Goal: Information Seeking & Learning: Compare options

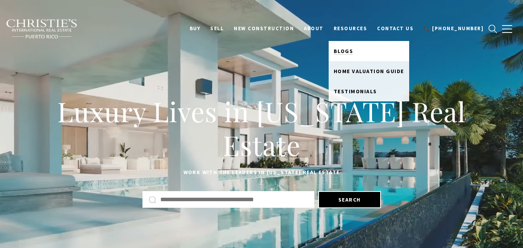
click at [353, 54] on span "Blogs" at bounding box center [343, 51] width 20 height 7
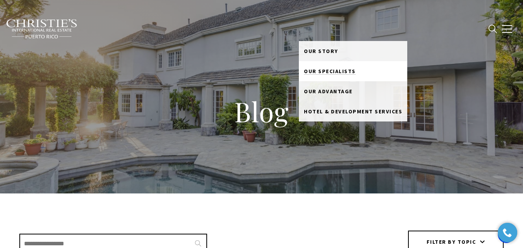
click at [334, 68] on span "Our Specialists" at bounding box center [330, 71] width 52 height 7
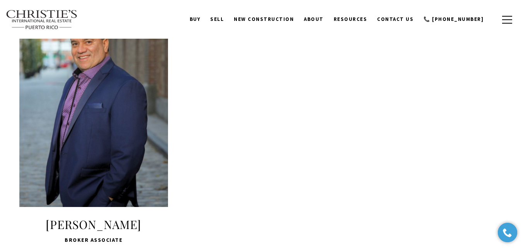
scroll to position [1537, 0]
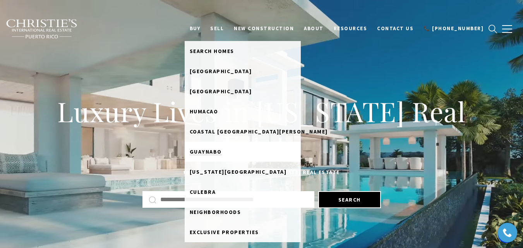
click at [222, 152] on span "Guaynabo" at bounding box center [206, 151] width 32 height 7
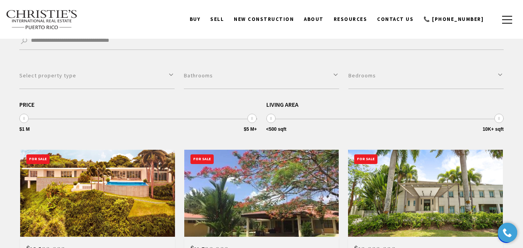
scroll to position [193, 0]
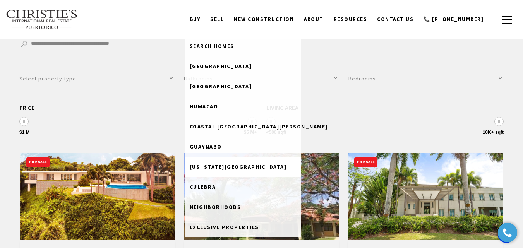
click at [221, 170] on span "Puerto Rico West Coast" at bounding box center [238, 166] width 97 height 7
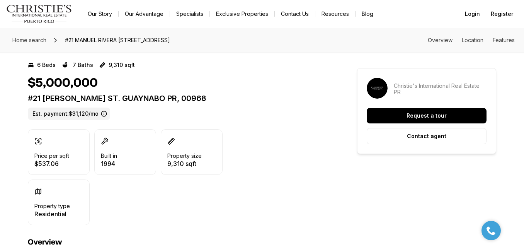
copy p "#21 MANUEL RIVERA FERRER ST. GUAYNABO PR, 00968"
drag, startPoint x: 174, startPoint y: 98, endPoint x: 20, endPoint y: 99, distance: 154.7
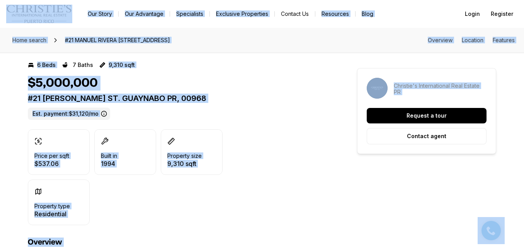
copy body "Go to: Homepage Our Story Our Advantage Specialists Exclusive Properties Contac…"
click at [272, 143] on div "Price per sqft $537.06 Built in 1994 Property size 9,310 sqft Property type Res…" at bounding box center [179, 177] width 302 height 96
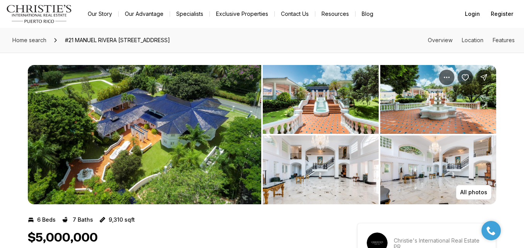
click at [184, 136] on img "View image gallery" at bounding box center [145, 134] width 234 height 139
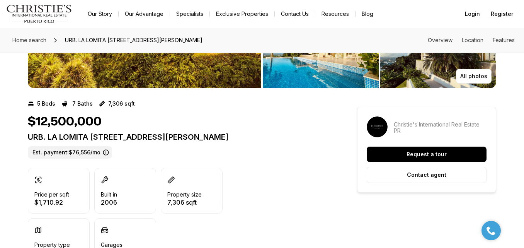
drag, startPoint x: 251, startPoint y: 134, endPoint x: 26, endPoint y: 141, distance: 226.0
copy p "URB. LA LOMITA CALLE VISTA LINDA GUAYNABO PR, 00969"
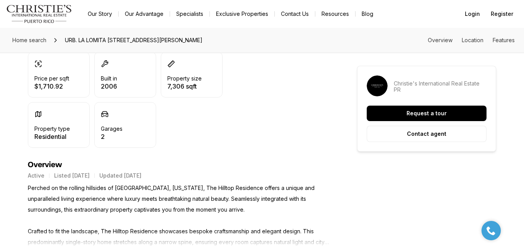
scroll to position [271, 0]
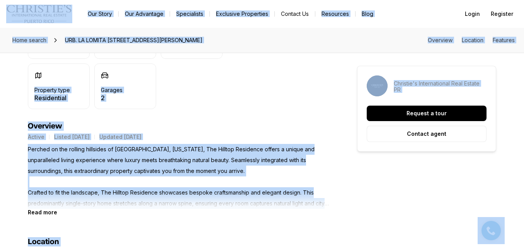
copy p "URB. LA LOMITA CALLE VISTA LINDA GUAYNABO PR, 00969"
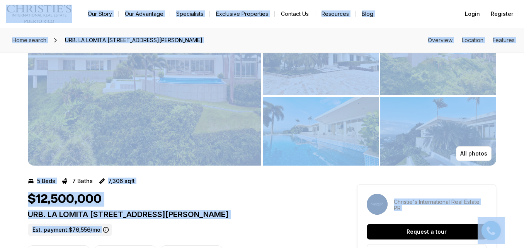
click at [272, 186] on div "5 Beds 7 Baths 7,306 sqft" at bounding box center [179, 181] width 302 height 12
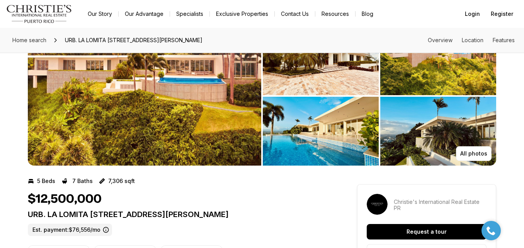
click at [205, 136] on img "View image gallery" at bounding box center [145, 95] width 234 height 139
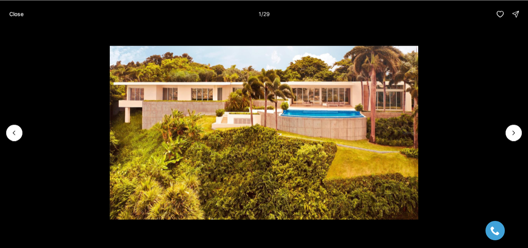
click at [19, 132] on div at bounding box center [14, 133] width 16 height 16
click at [524, 141] on li "1 of 29" at bounding box center [264, 132] width 528 height 209
click at [516, 132] on icon "Next slide" at bounding box center [514, 133] width 8 height 8
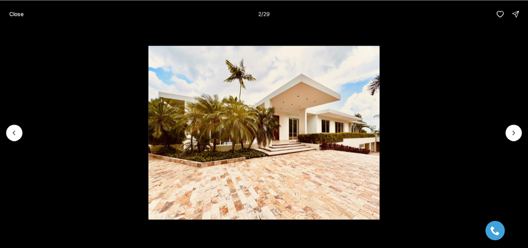
click at [522, 129] on li "2 of 29" at bounding box center [264, 132] width 528 height 209
click at [521, 138] on li "2 of 29" at bounding box center [264, 132] width 528 height 209
click at [517, 134] on icon "Next slide" at bounding box center [514, 133] width 8 height 8
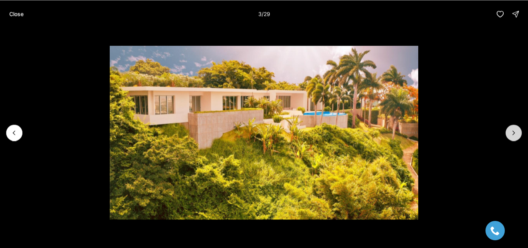
click at [517, 134] on icon "Next slide" at bounding box center [514, 133] width 8 height 8
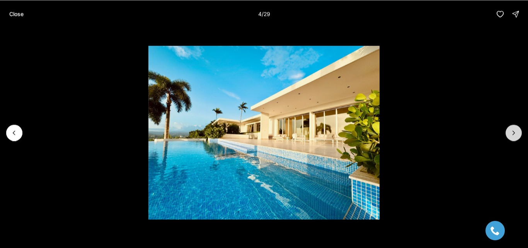
click at [517, 134] on icon "Next slide" at bounding box center [514, 133] width 8 height 8
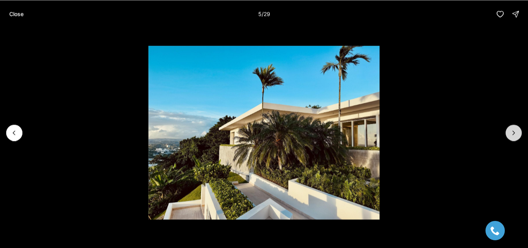
click at [517, 134] on icon "Next slide" at bounding box center [514, 133] width 8 height 8
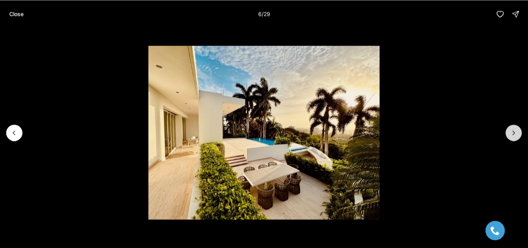
click at [517, 134] on icon "Next slide" at bounding box center [514, 133] width 8 height 8
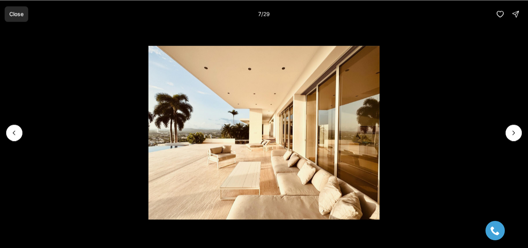
click at [13, 15] on p "Close" at bounding box center [16, 14] width 14 height 6
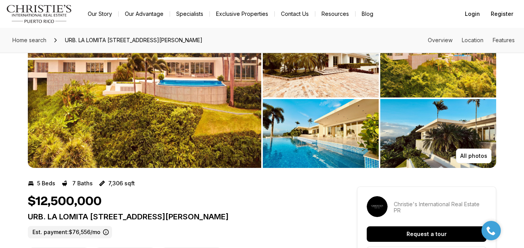
scroll to position [0, 0]
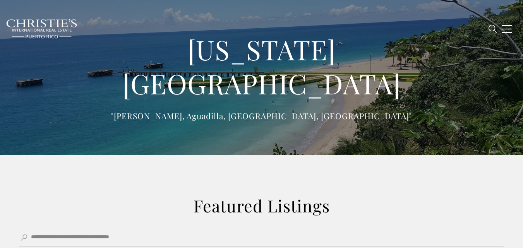
type input "**********"
type input "*********"
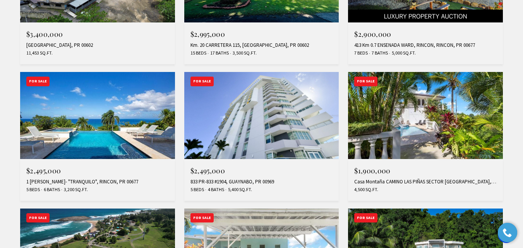
scroll to position [618, 0]
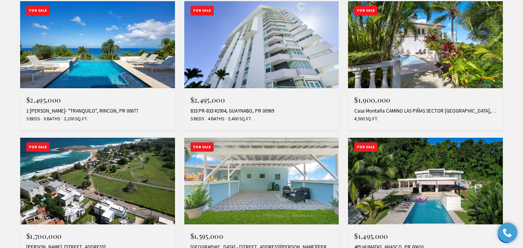
drag, startPoint x: 391, startPoint y: 111, endPoint x: 383, endPoint y: 196, distance: 85.9
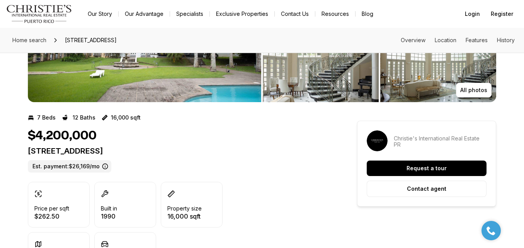
scroll to position [116, 0]
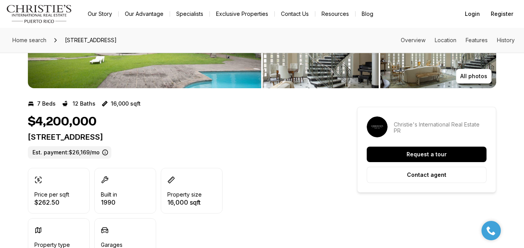
copy p "[STREET_ADDRESS]"
drag, startPoint x: 189, startPoint y: 140, endPoint x: 12, endPoint y: 137, distance: 176.8
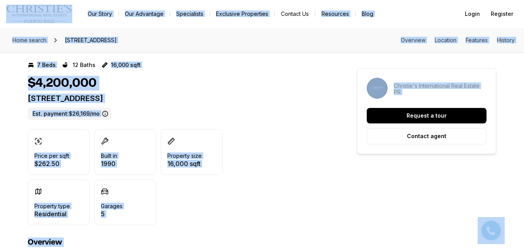
copy body "Go to: Homepage Our Story Our Advantage Specialists Exclusive Properties Contac…"
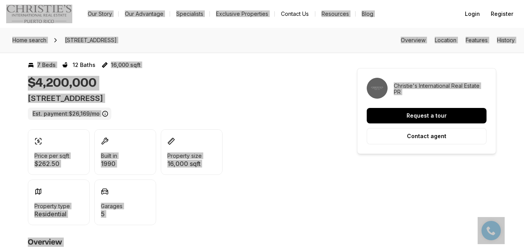
scroll to position [0, 0]
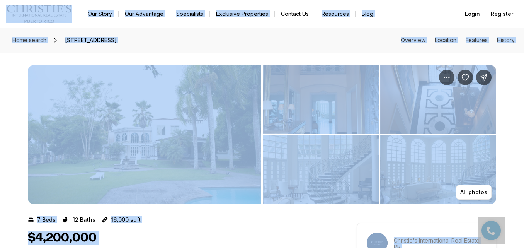
click at [272, 147] on img "View image gallery" at bounding box center [321, 169] width 116 height 69
click at [297, 215] on div "7 Beds 12 Baths 16,000 sqft" at bounding box center [179, 219] width 302 height 12
click at [302, 244] on div "$4,200,000" at bounding box center [179, 238] width 302 height 15
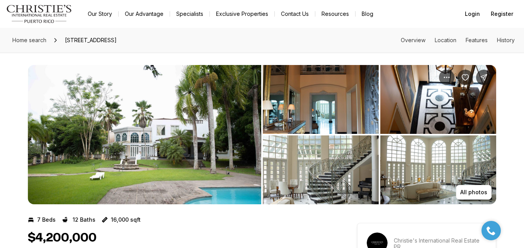
click at [299, 242] on div "$4,200,000" at bounding box center [179, 238] width 302 height 15
click at [413, 169] on img "View image gallery" at bounding box center [439, 169] width 116 height 69
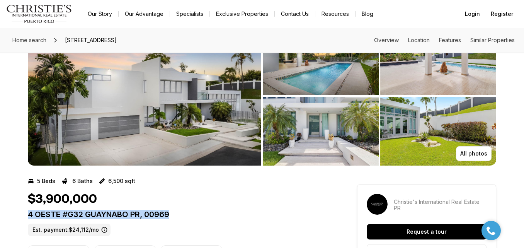
click at [28, 214] on p "4 OESTE #G32 GUAYNABO PR, 00969" at bounding box center [179, 214] width 302 height 9
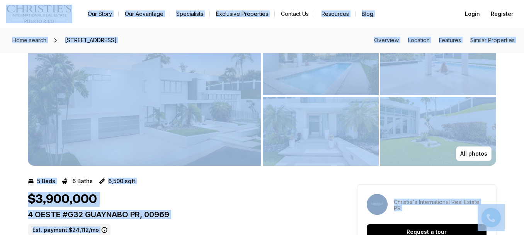
click at [246, 102] on img "View image gallery" at bounding box center [145, 95] width 234 height 139
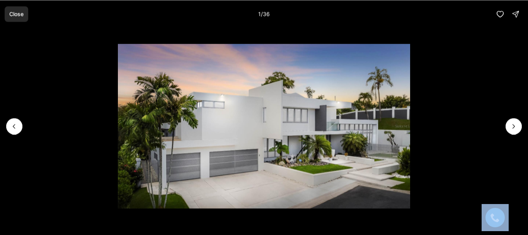
click at [13, 13] on p "Close" at bounding box center [16, 14] width 14 height 6
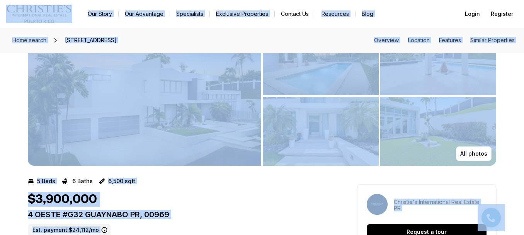
click at [227, 180] on div "5 Beds 6 Baths 6,500 sqft" at bounding box center [179, 181] width 302 height 12
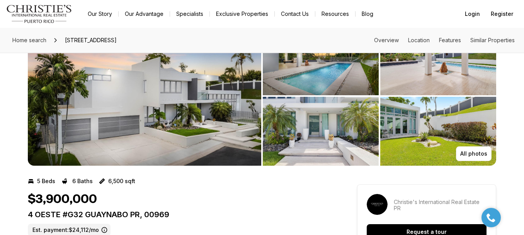
click at [184, 152] on img "View image gallery" at bounding box center [145, 95] width 234 height 139
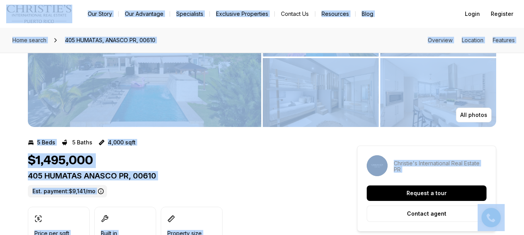
click at [277, 157] on div "$1,495,000" at bounding box center [179, 160] width 302 height 15
click at [184, 136] on section "5 Beds 5 Baths 4,000 sqft $1,495,000 405 HUMATAS ANASCO PR, 00610 Est. payment:…" at bounding box center [179, 221] width 302 height 188
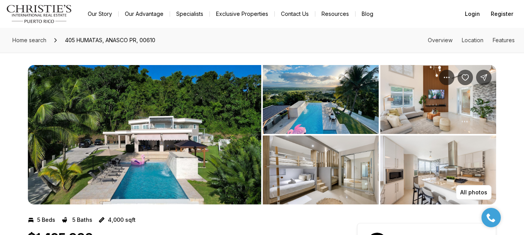
click at [169, 169] on img "View image gallery" at bounding box center [145, 134] width 234 height 139
